Goal: Task Accomplishment & Management: Manage account settings

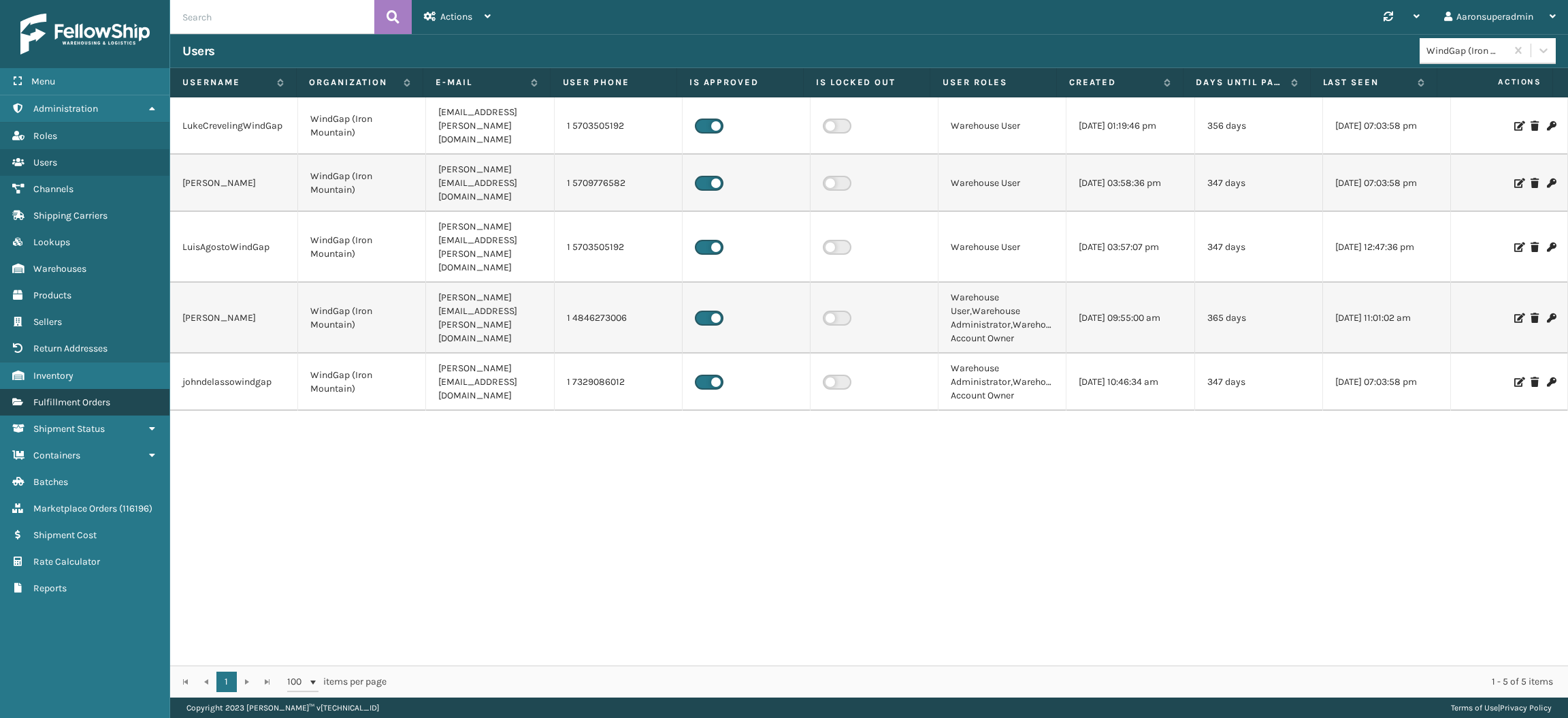
click at [111, 397] on span "Fulfillment Orders" at bounding box center [71, 402] width 77 height 12
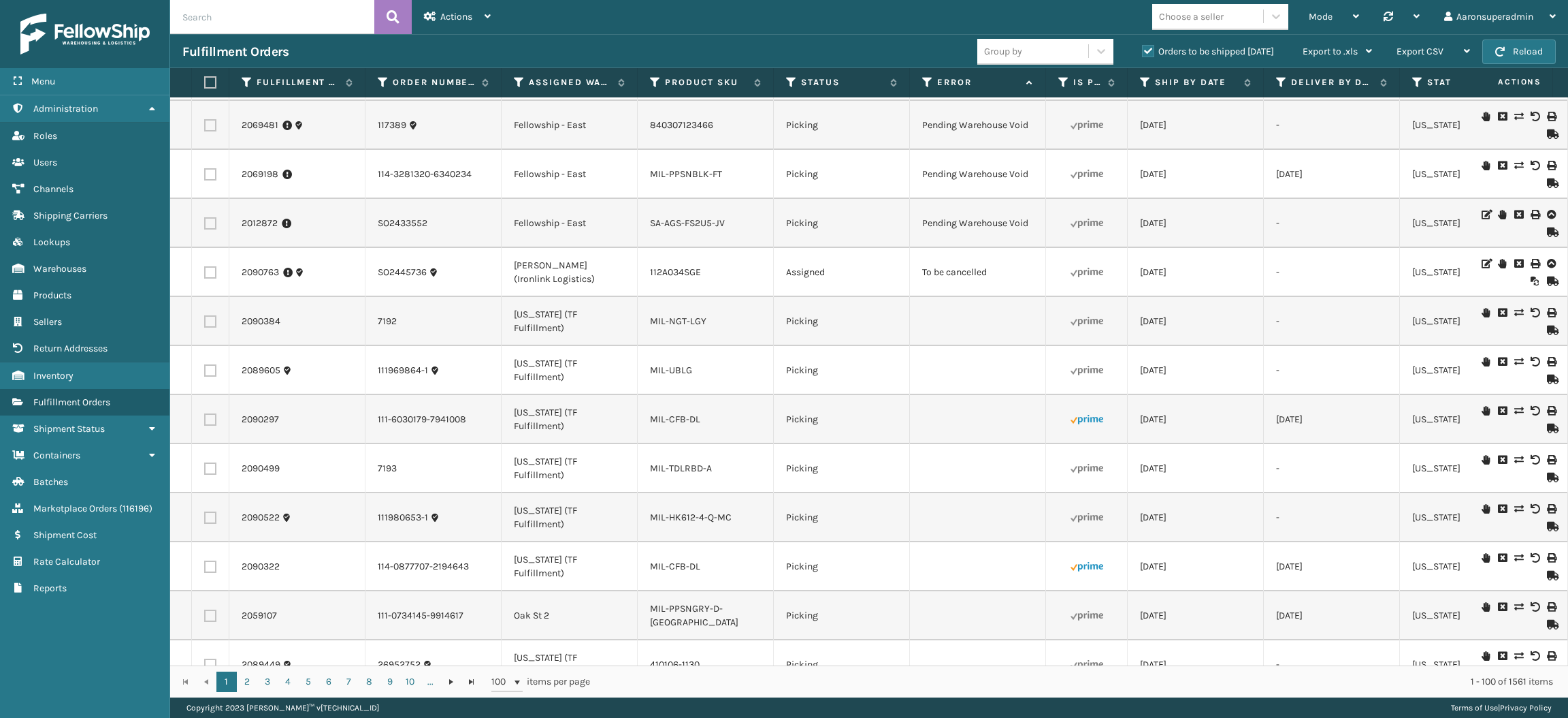
scroll to position [2987, 0]
click at [1514, 269] on icon at bounding box center [1518, 264] width 8 height 9
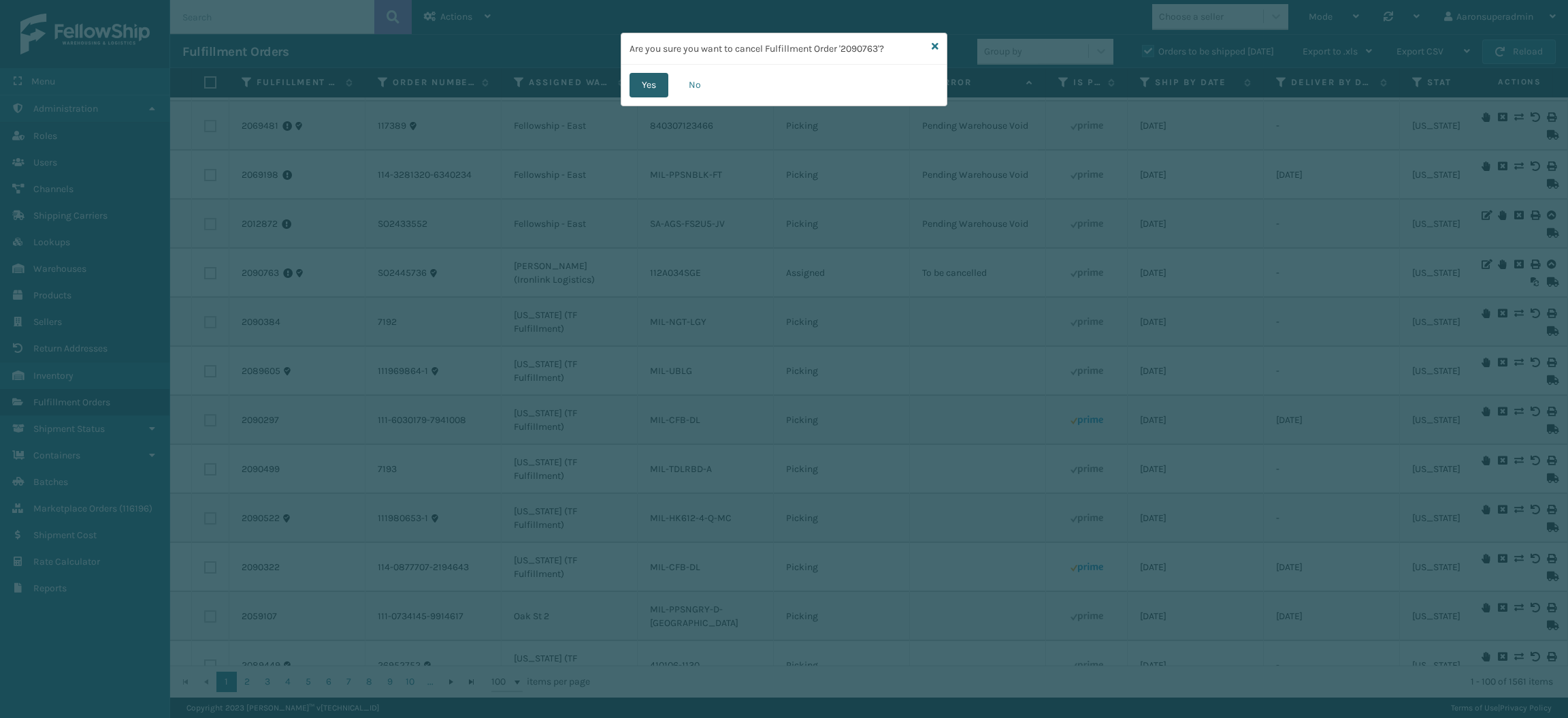
click at [652, 73] on button "Yes" at bounding box center [648, 85] width 39 height 24
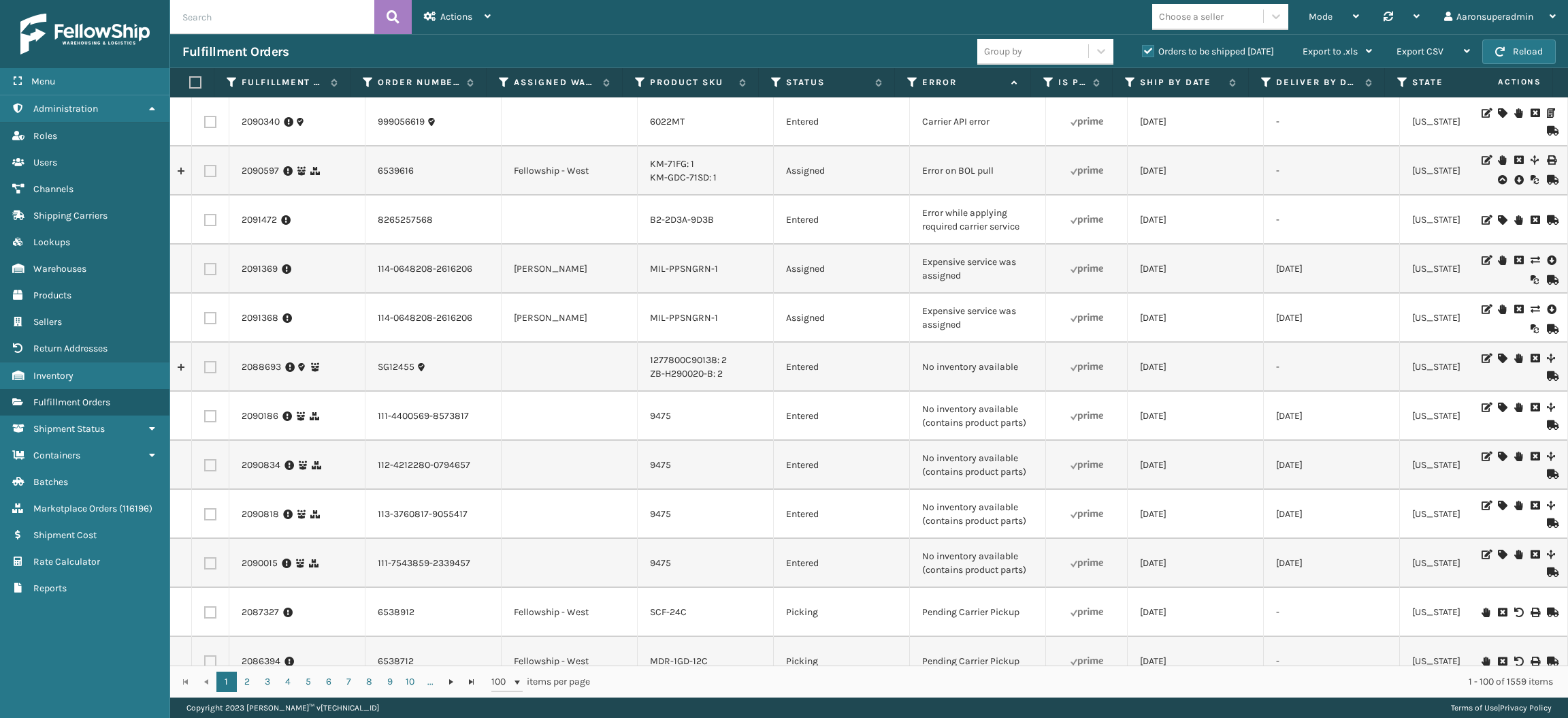
scroll to position [0, 0]
click at [205, 317] on label at bounding box center [211, 318] width 13 height 13
click at [204, 317] on input "checkbox" at bounding box center [204, 316] width 1 height 9
checkbox input "true"
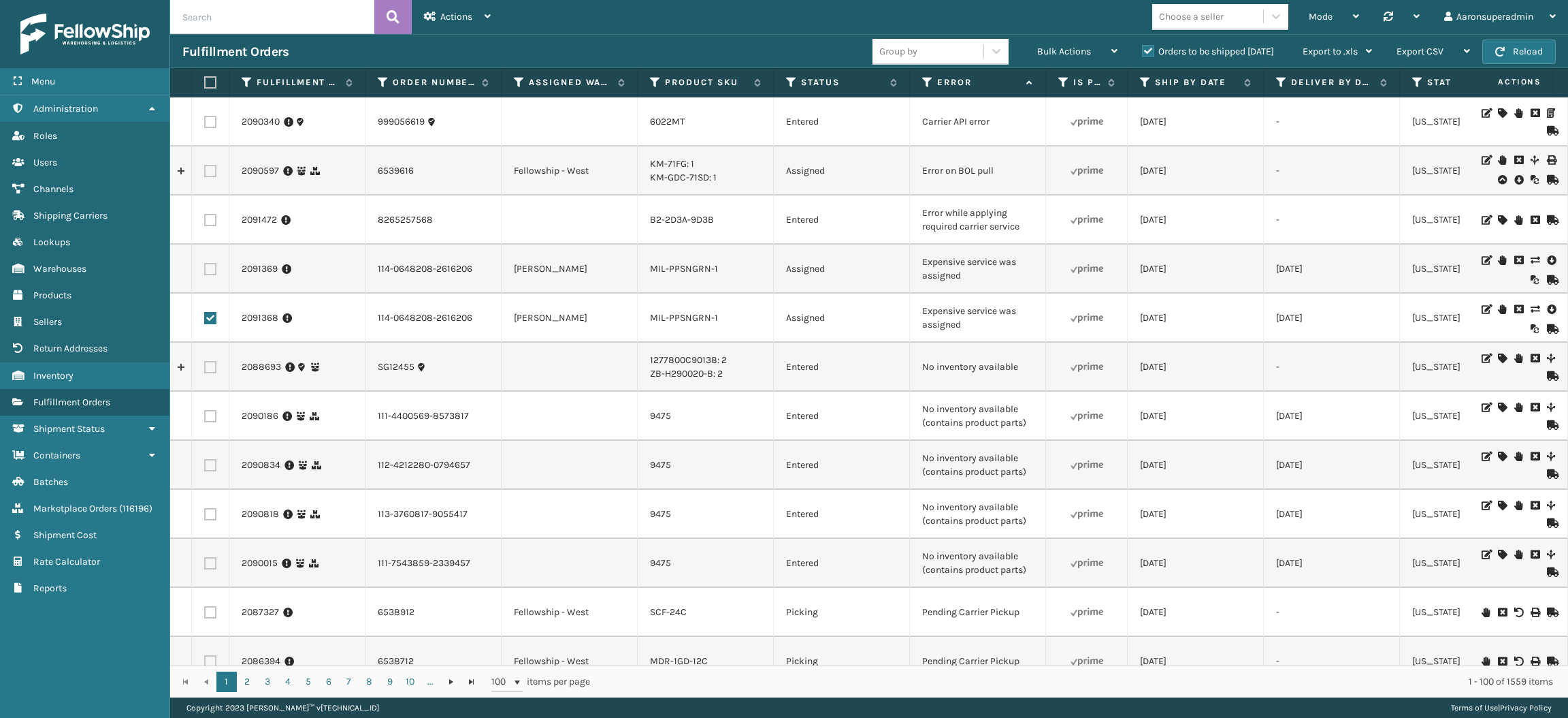
click at [211, 274] on label at bounding box center [211, 269] width 13 height 13
click at [204, 272] on input "checkbox" at bounding box center [204, 267] width 1 height 9
click at [1078, 59] on div "Bulk Actions" at bounding box center [1078, 51] width 81 height 34
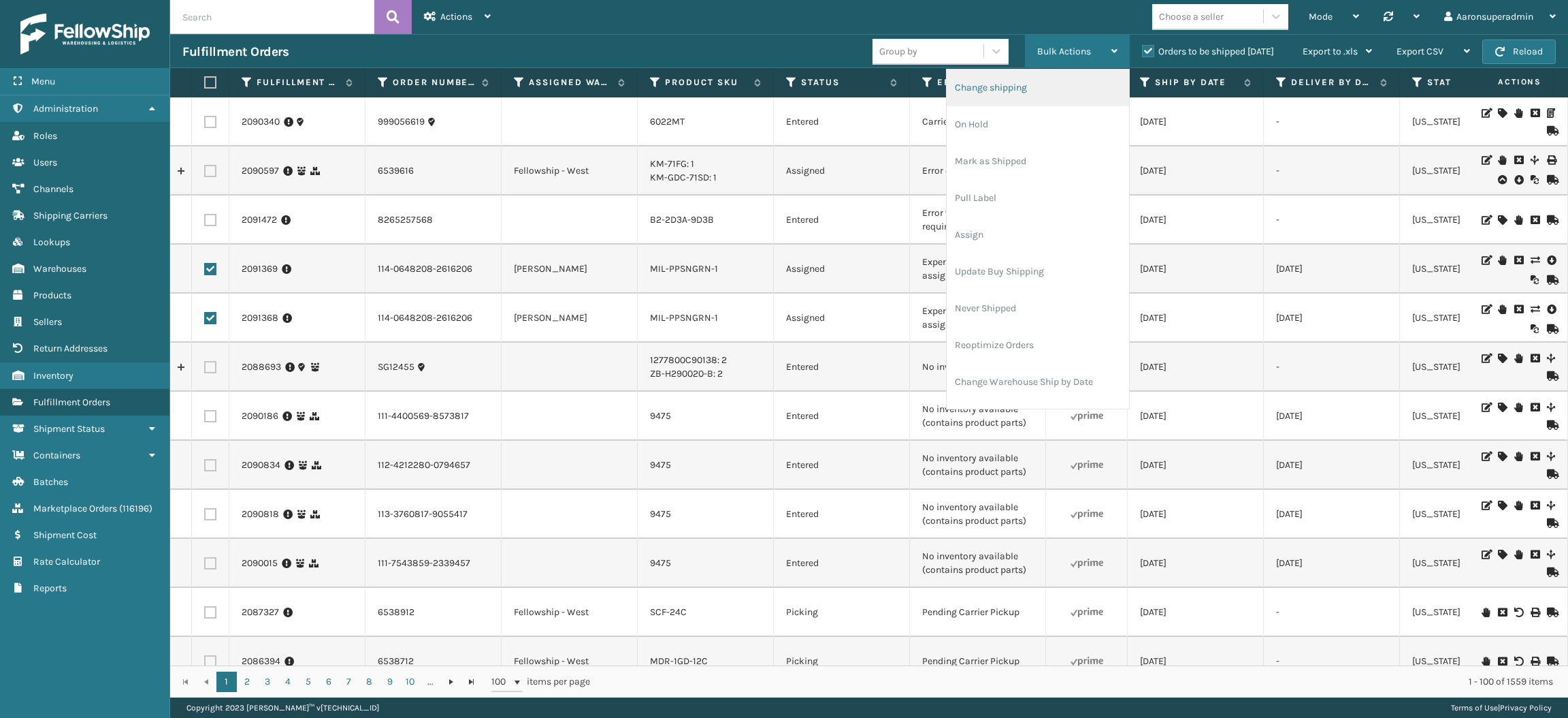
click at [1029, 96] on li "Change shipping" at bounding box center [1037, 88] width 182 height 37
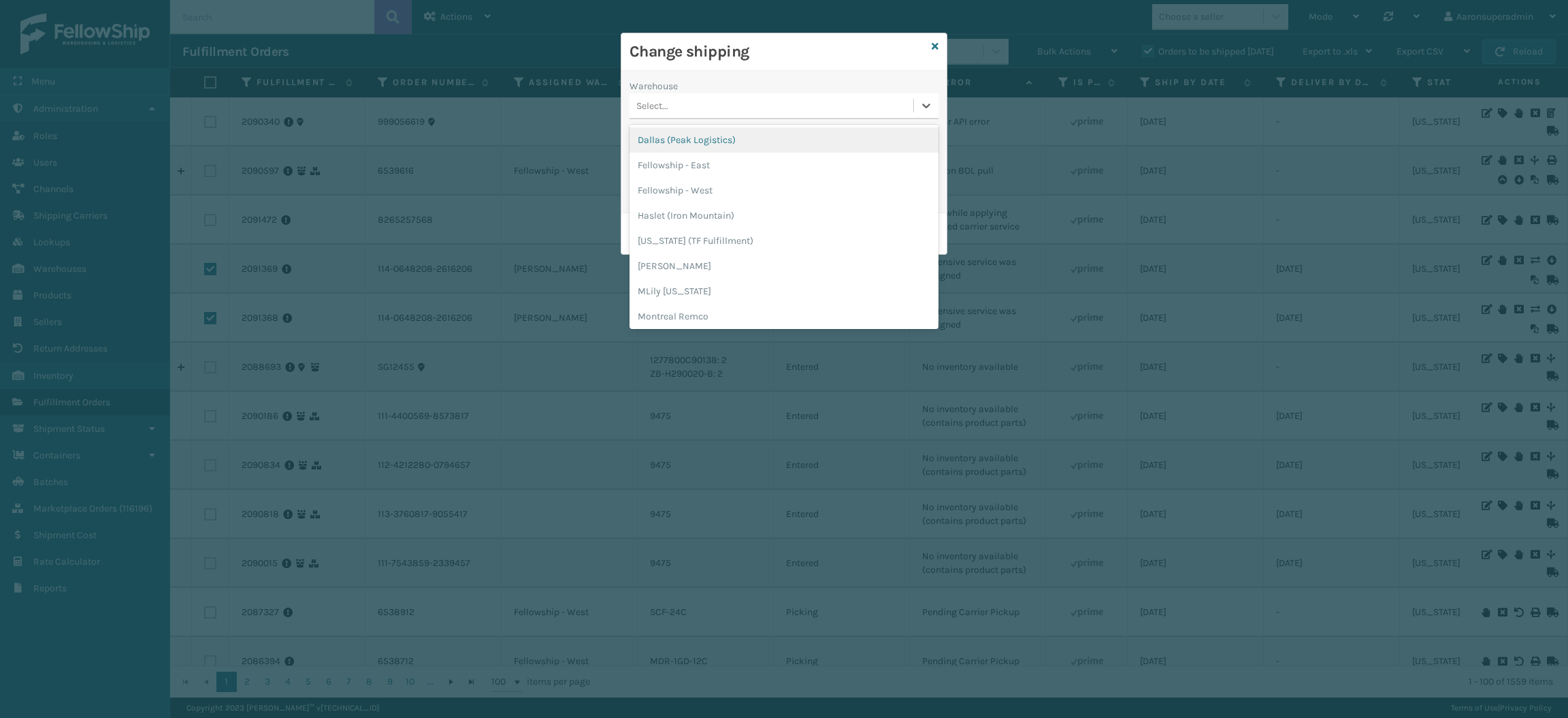
click at [752, 93] on div "Select..." at bounding box center [783, 106] width 309 height 26
click at [725, 258] on div "[PERSON_NAME]" at bounding box center [783, 266] width 309 height 25
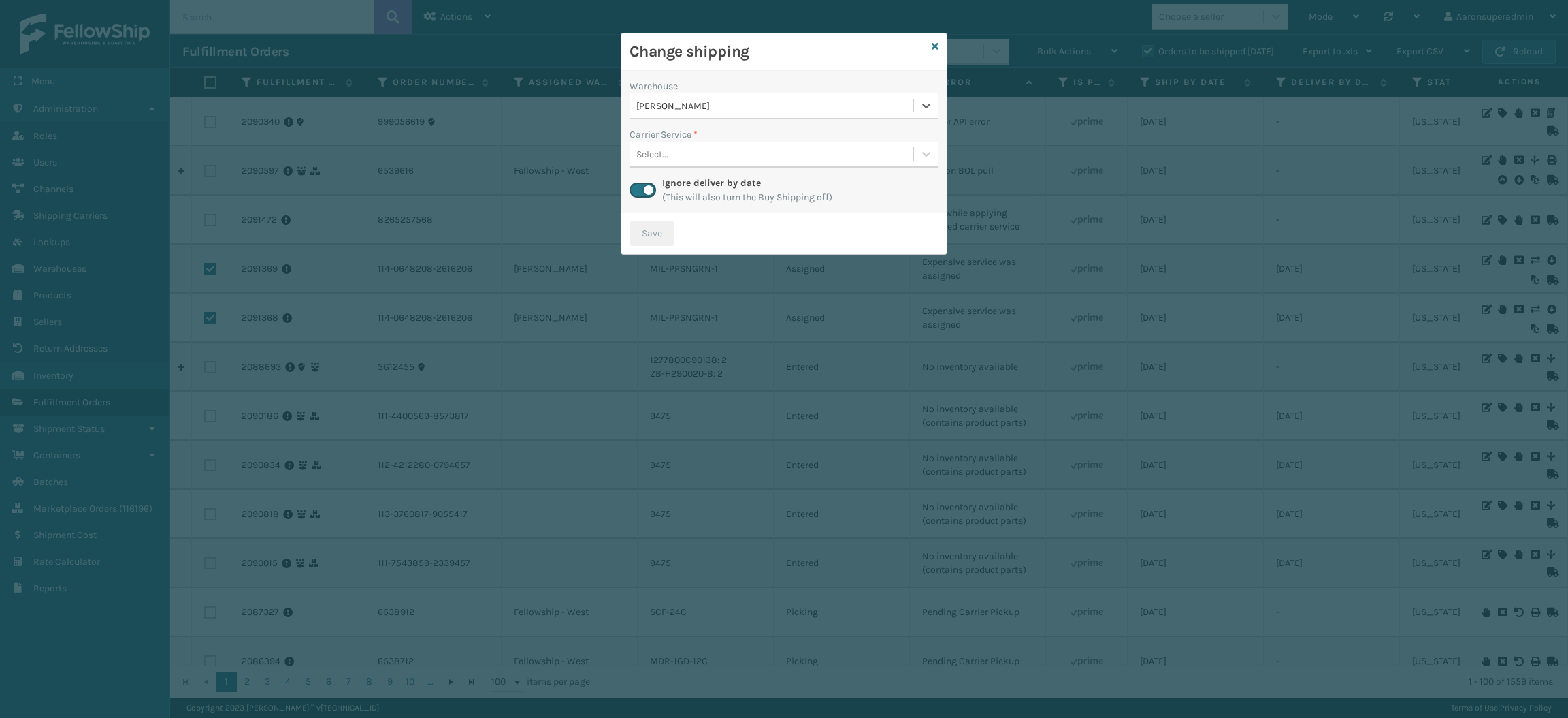
click at [708, 163] on div "Select..." at bounding box center [771, 154] width 283 height 22
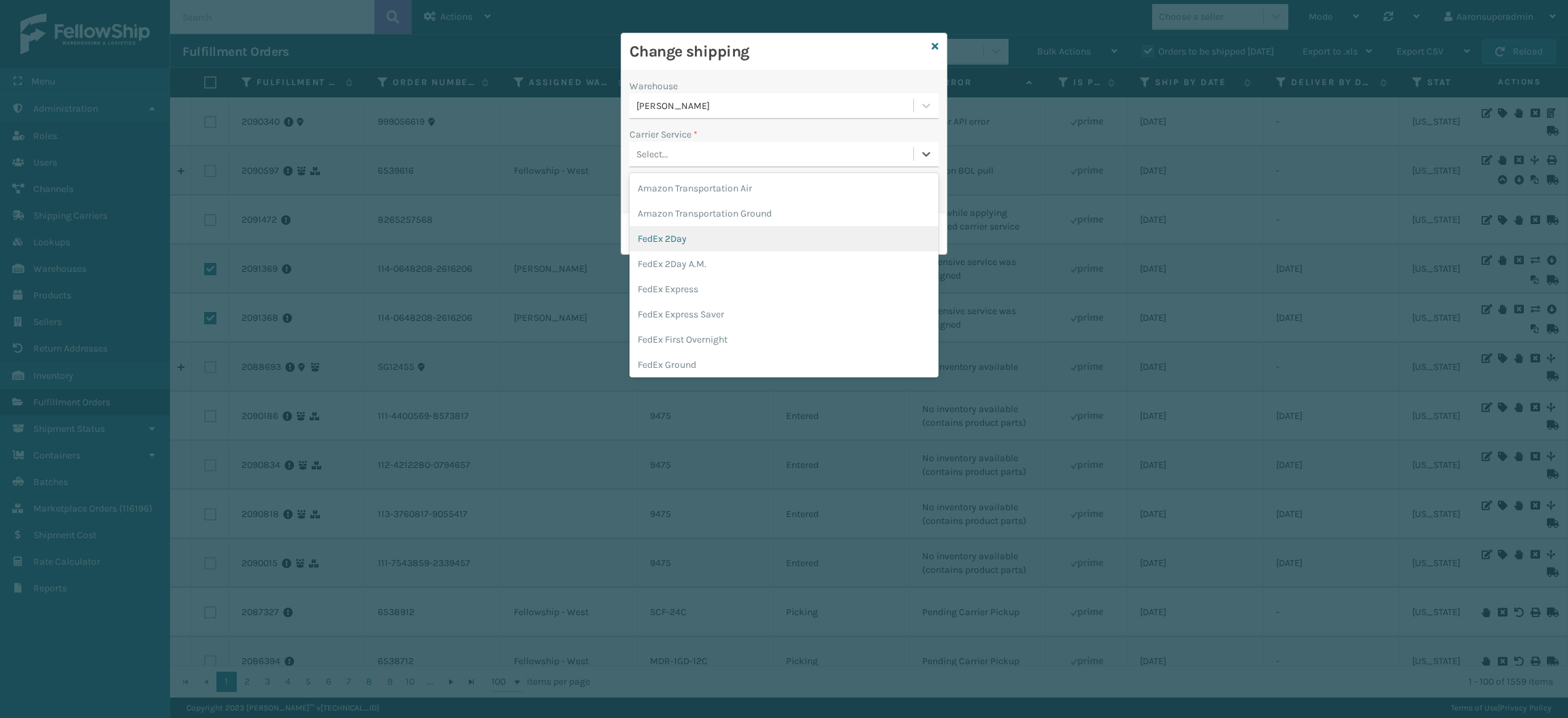
scroll to position [59, 0]
click at [687, 322] on div "FedEx Home Delivery" at bounding box center [783, 331] width 309 height 25
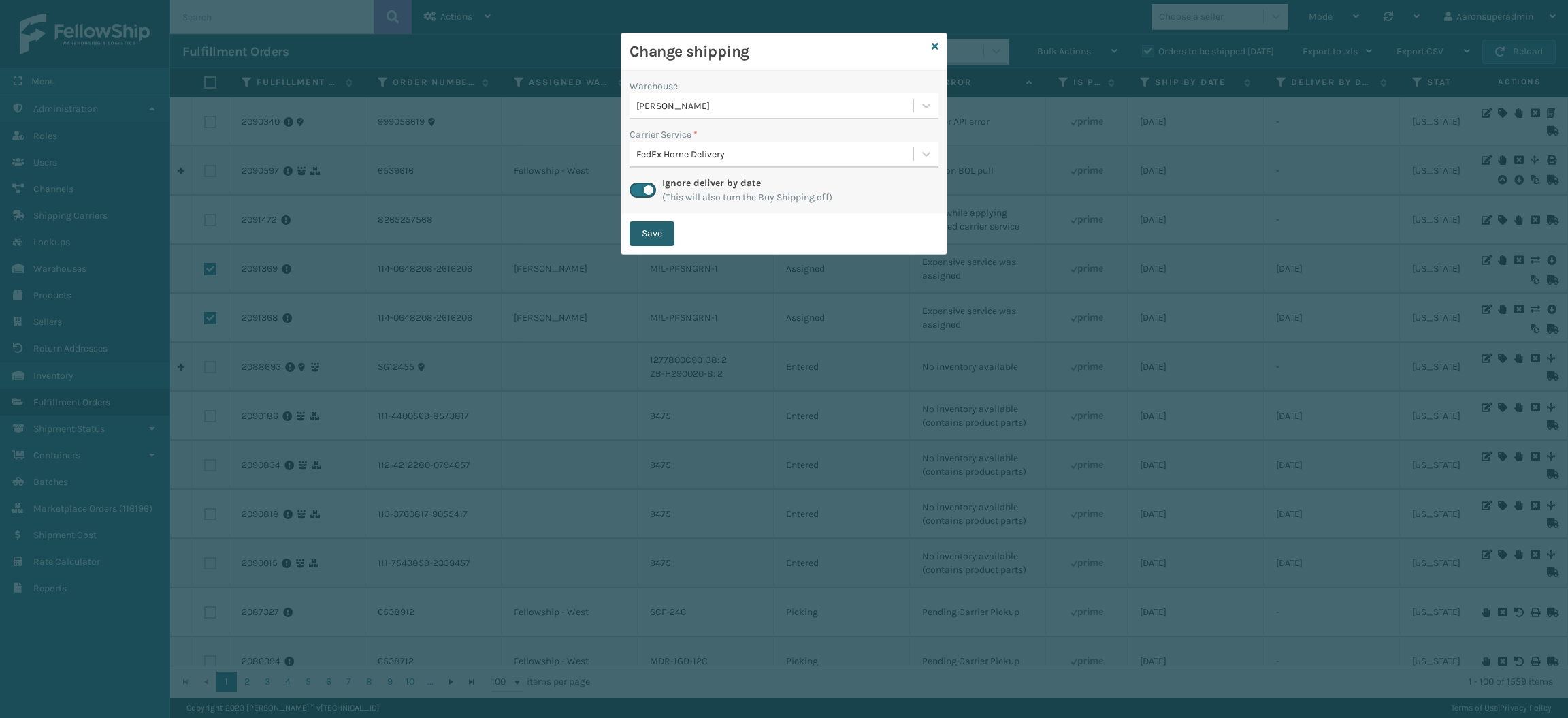
click at [644, 221] on button "Save" at bounding box center [651, 233] width 45 height 24
checkbox input "false"
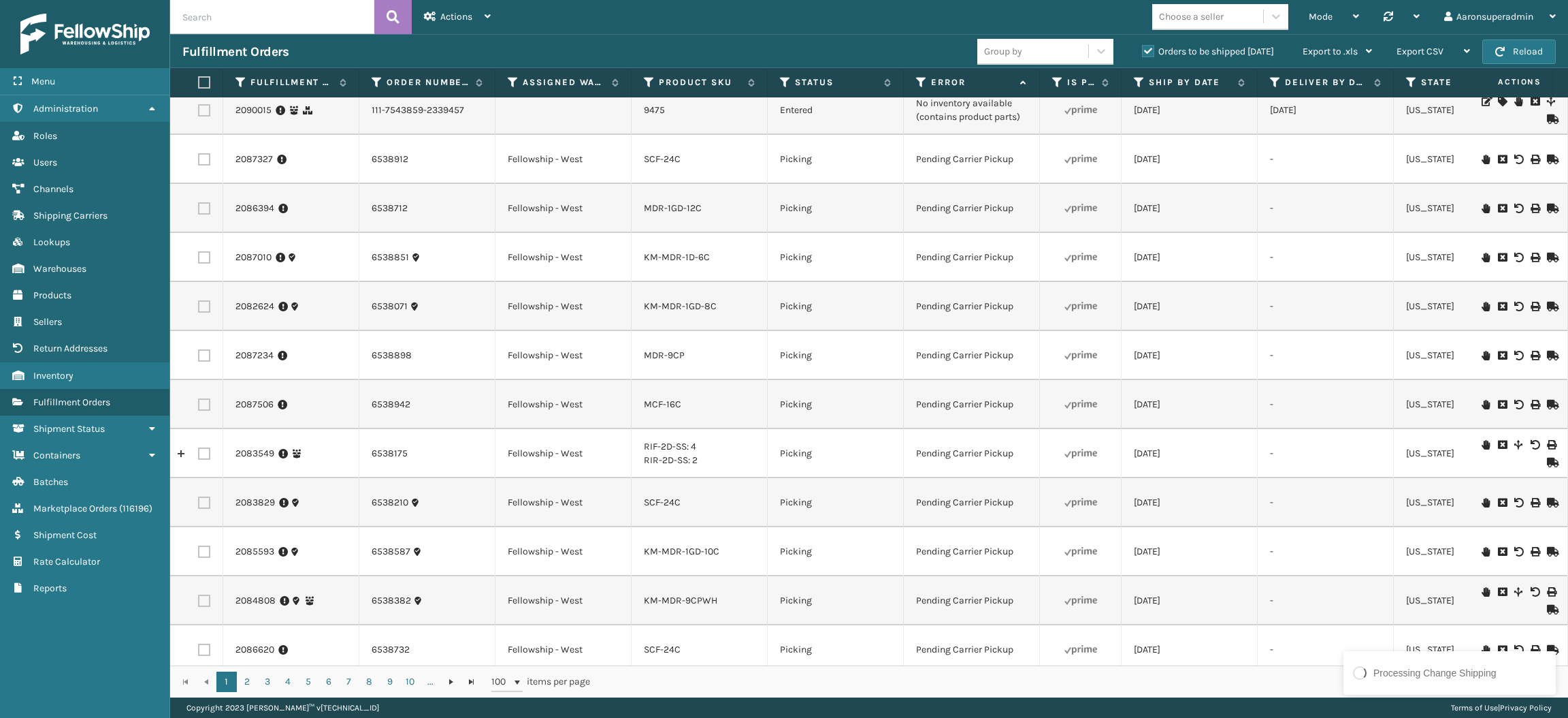
scroll to position [0, 0]
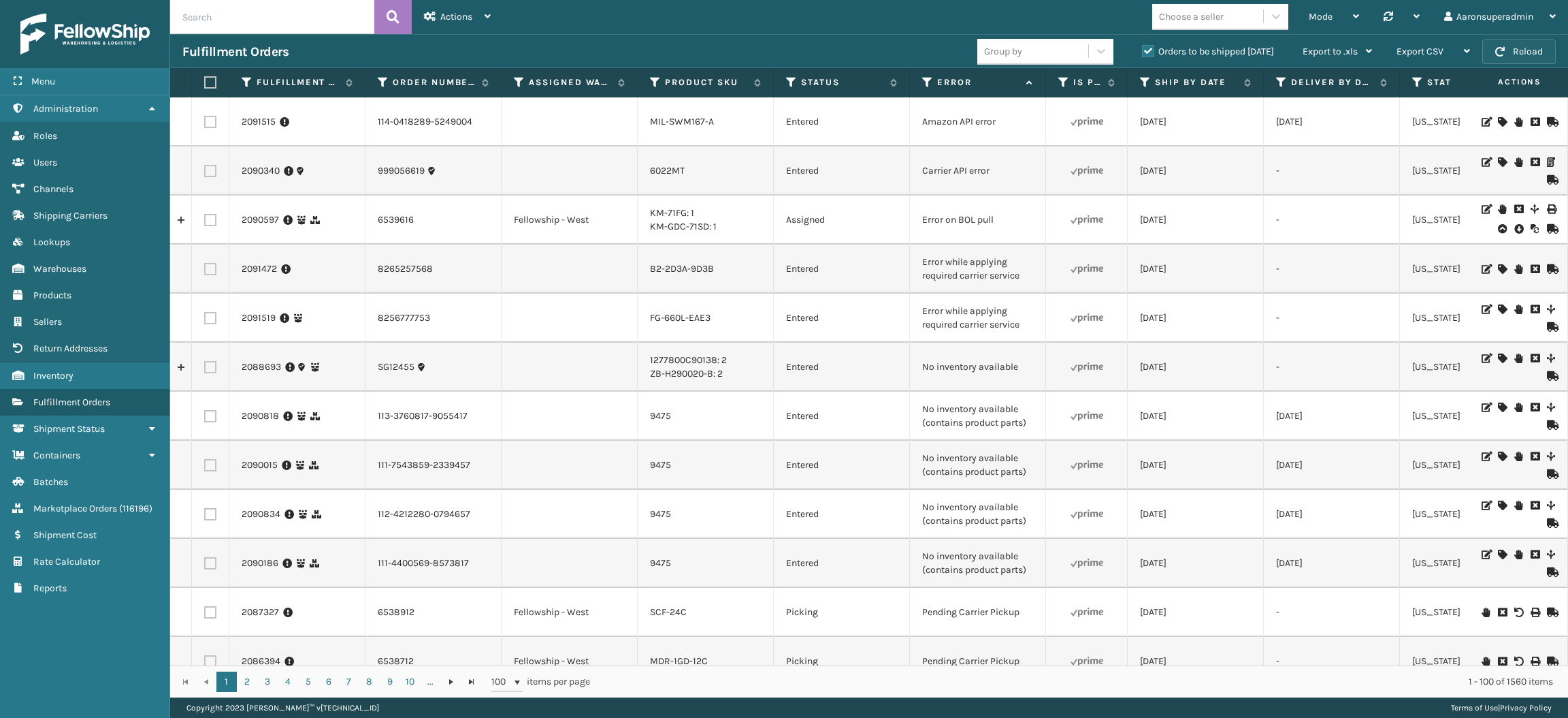
click at [1522, 53] on button "Reload" at bounding box center [1519, 51] width 73 height 24
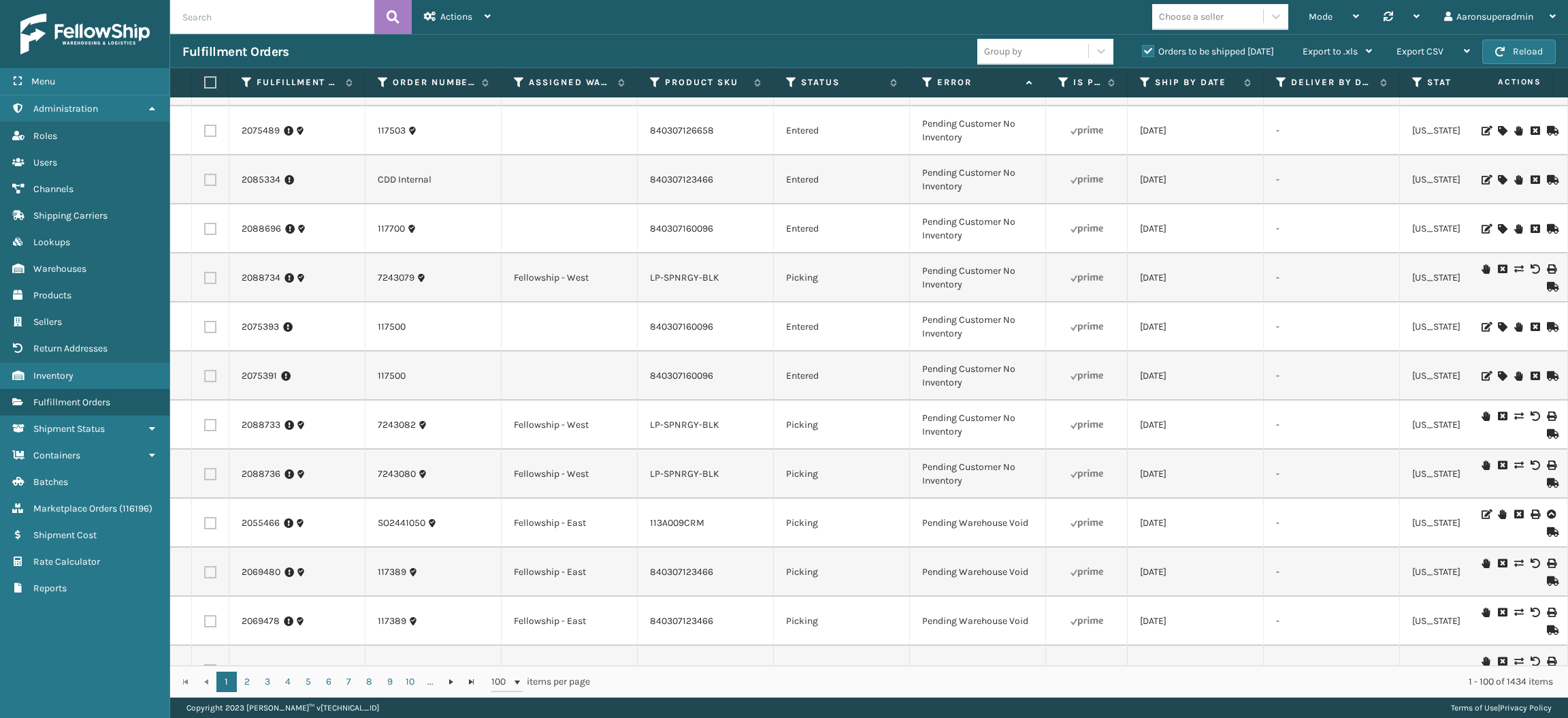
scroll to position [2415, 0]
